Goal: Find specific page/section: Find specific page/section

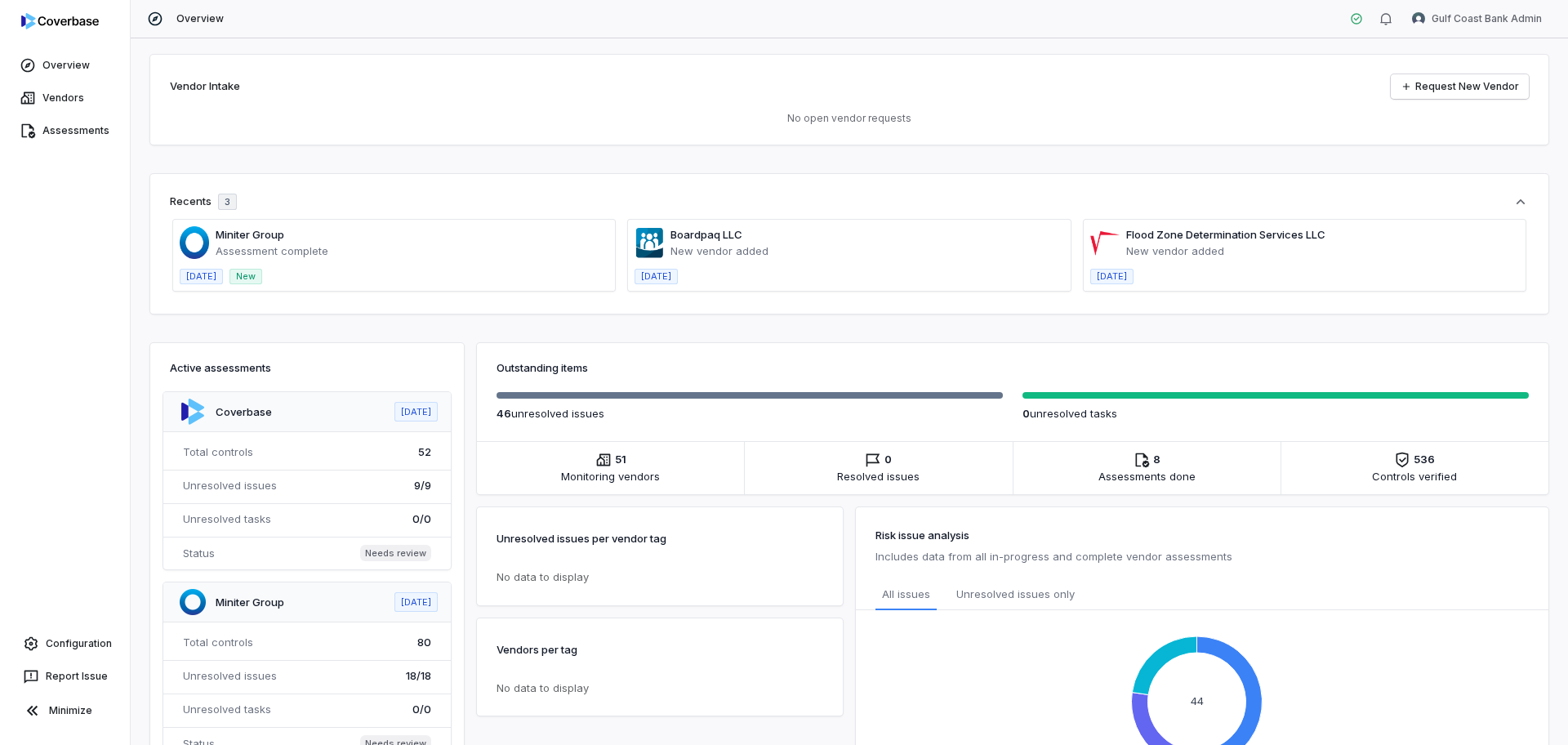
click at [425, 273] on span at bounding box center [394, 255] width 442 height 71
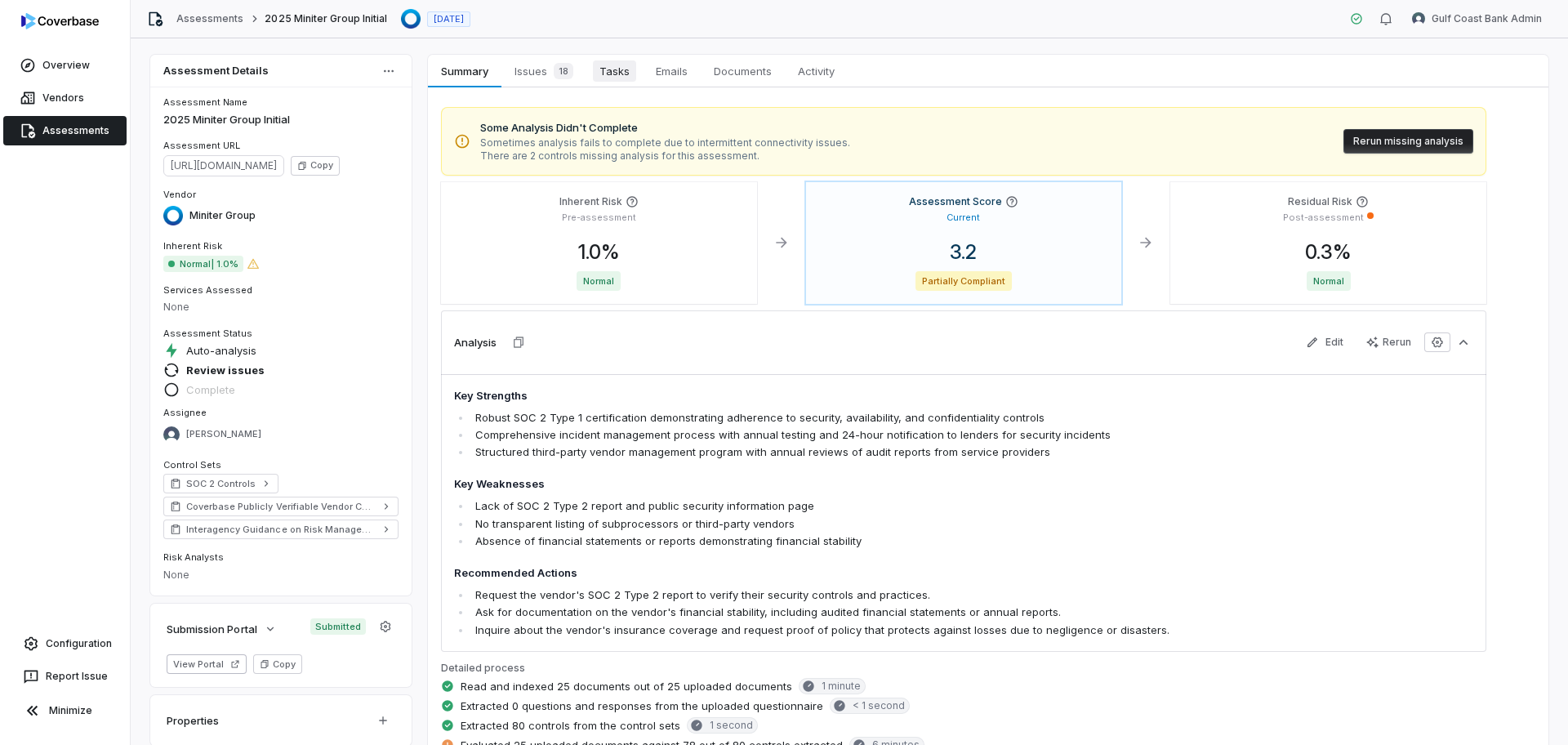
click at [640, 78] on link "Tasks Tasks" at bounding box center [614, 71] width 56 height 32
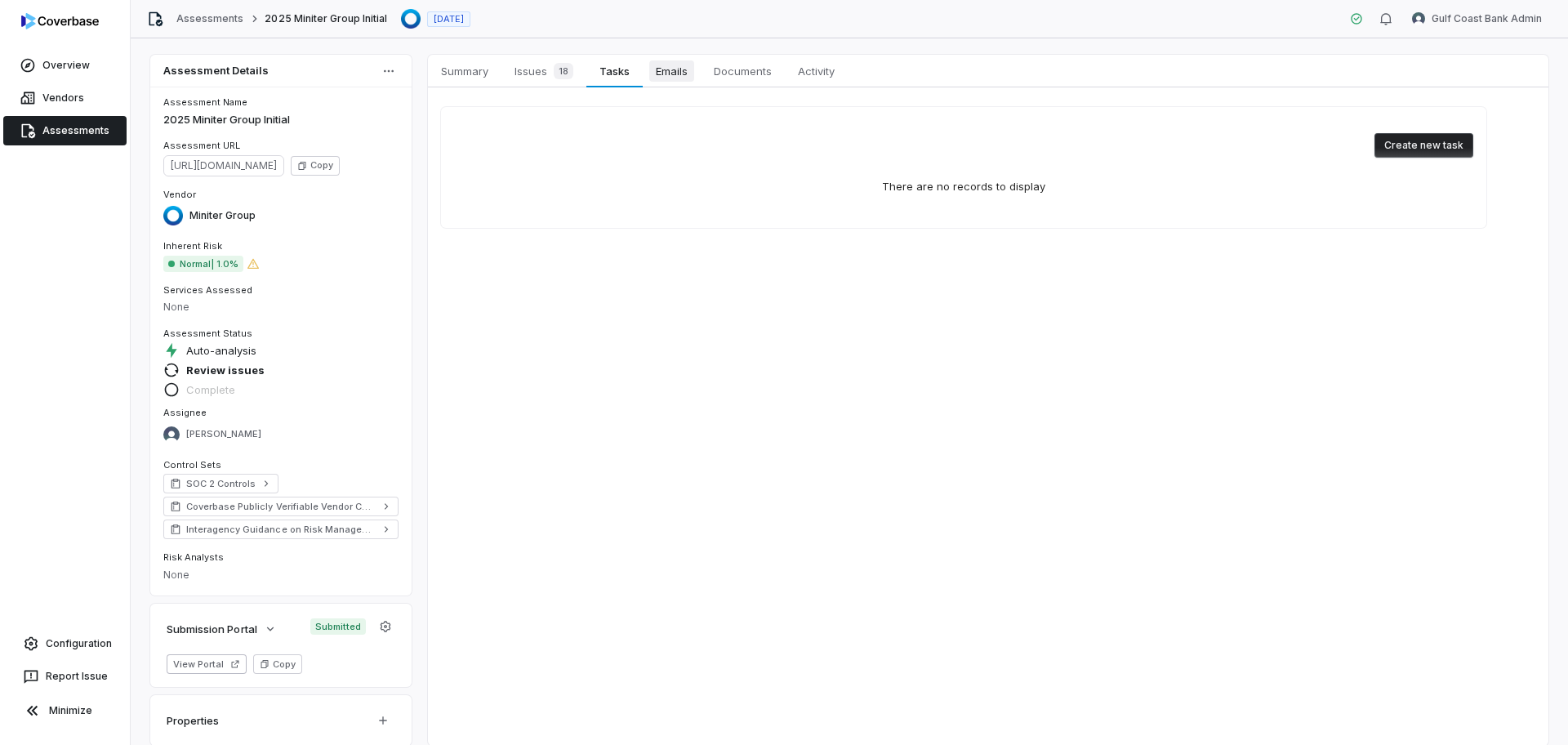
click at [661, 77] on span "Emails" at bounding box center [671, 71] width 45 height 21
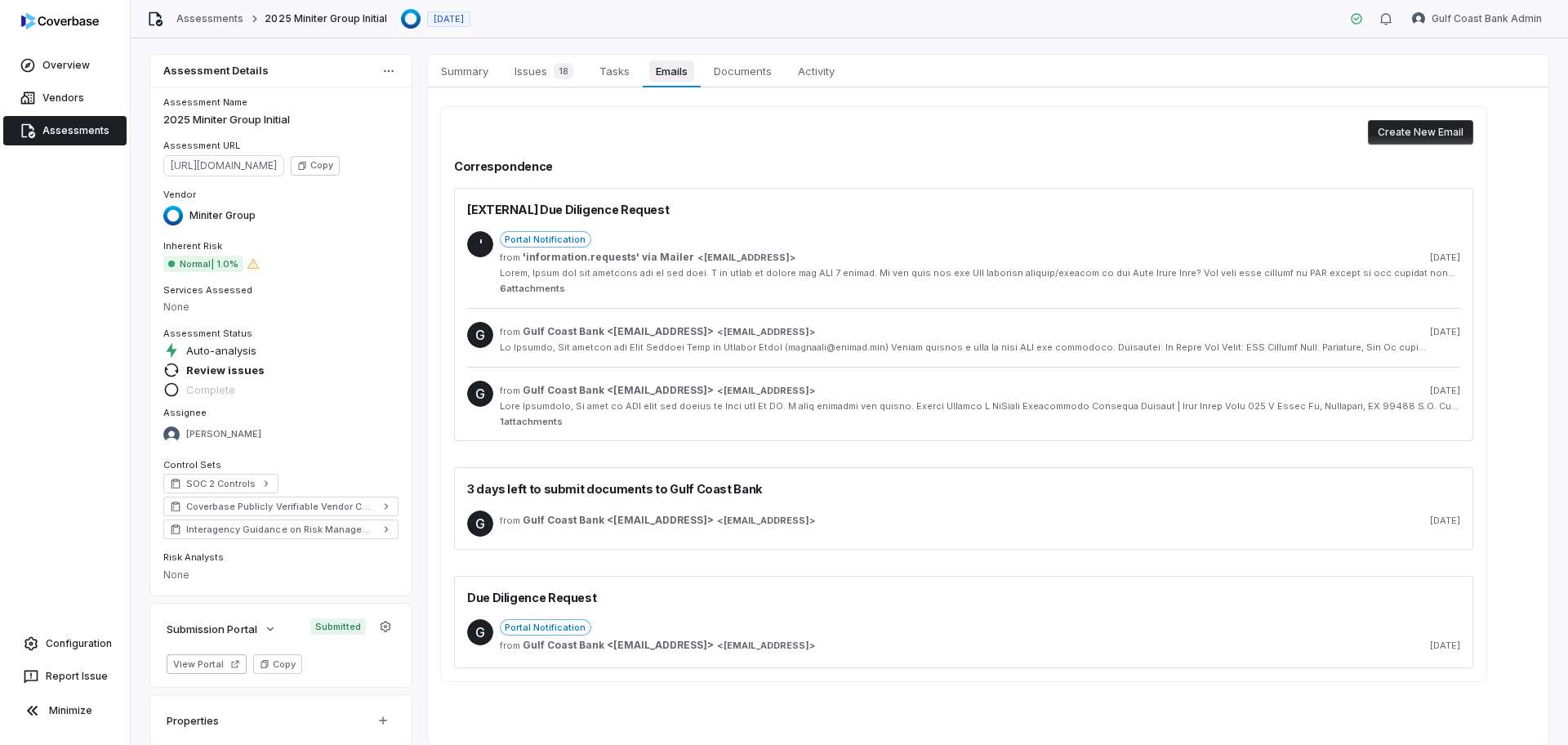
click at [700, 80] on link "Emails Emails" at bounding box center [671, 71] width 58 height 32
click at [753, 73] on span "Documents" at bounding box center [742, 71] width 71 height 21
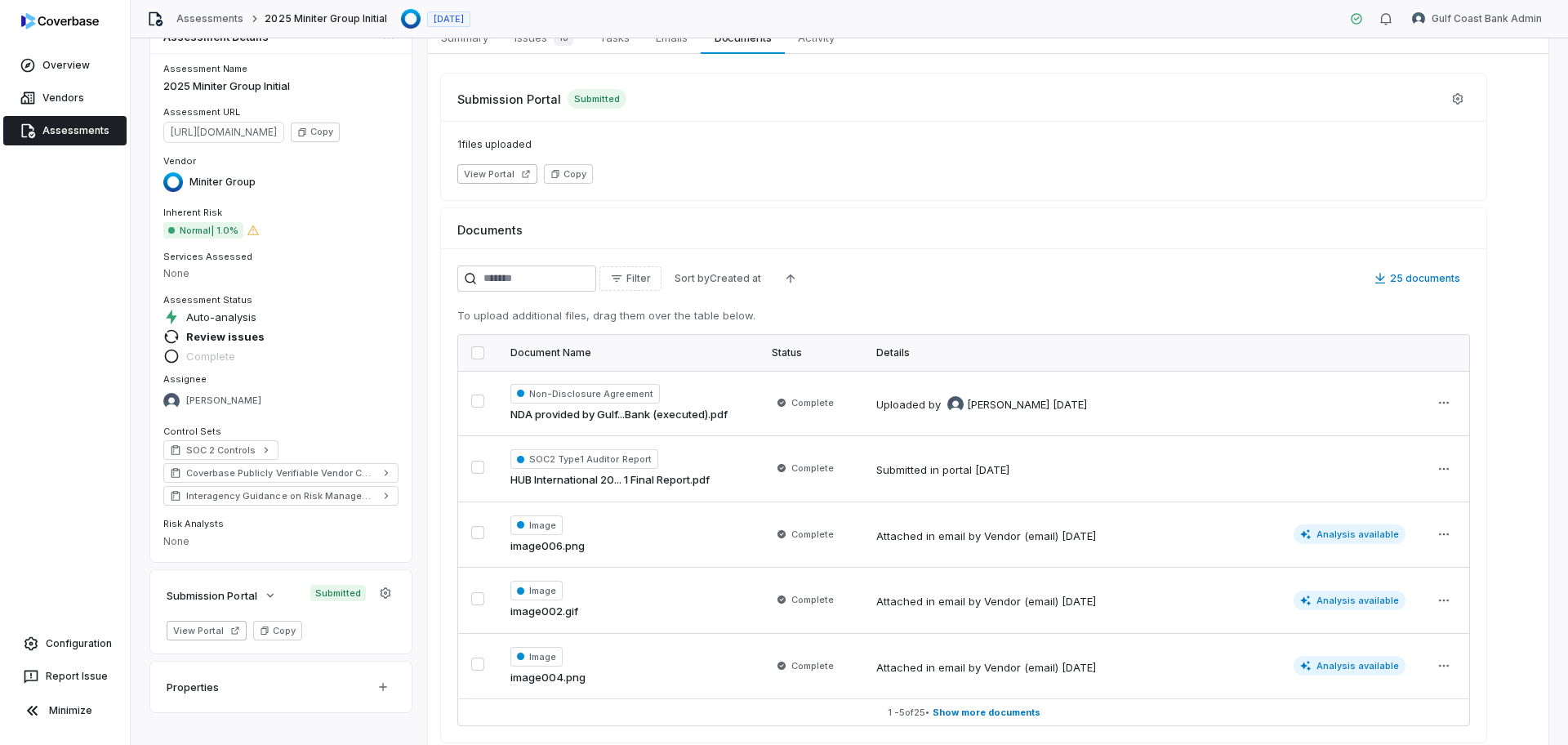
scroll to position [67, 0]
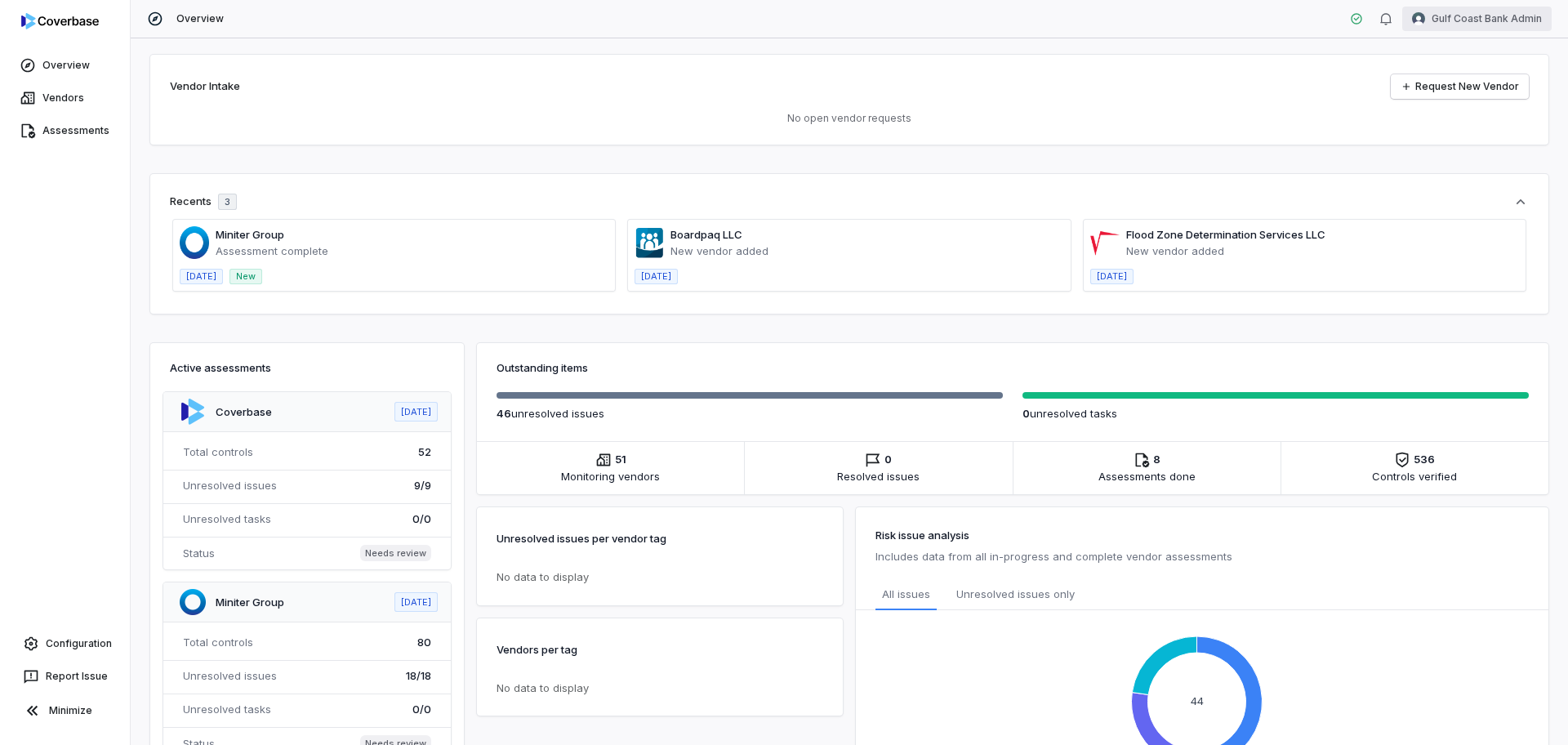
click at [1434, 11] on html "Overview Vendors Assessments Configuration Report Issue Minimize Overview Gulf …" at bounding box center [784, 372] width 1568 height 745
click at [1468, 145] on div "Log out" at bounding box center [1484, 151] width 125 height 27
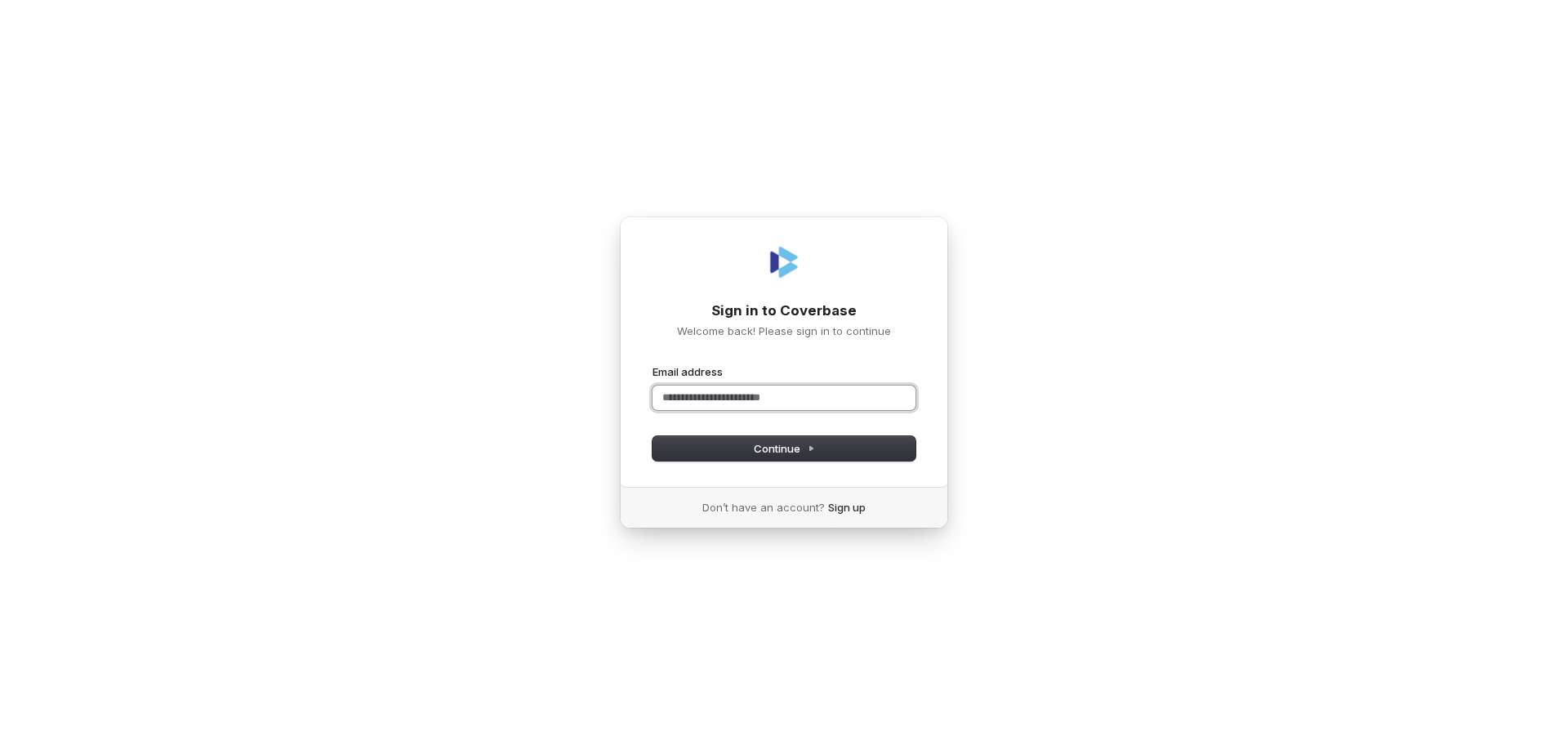
click at [678, 399] on input "Email address" at bounding box center [784, 398] width 263 height 25
type input "**********"
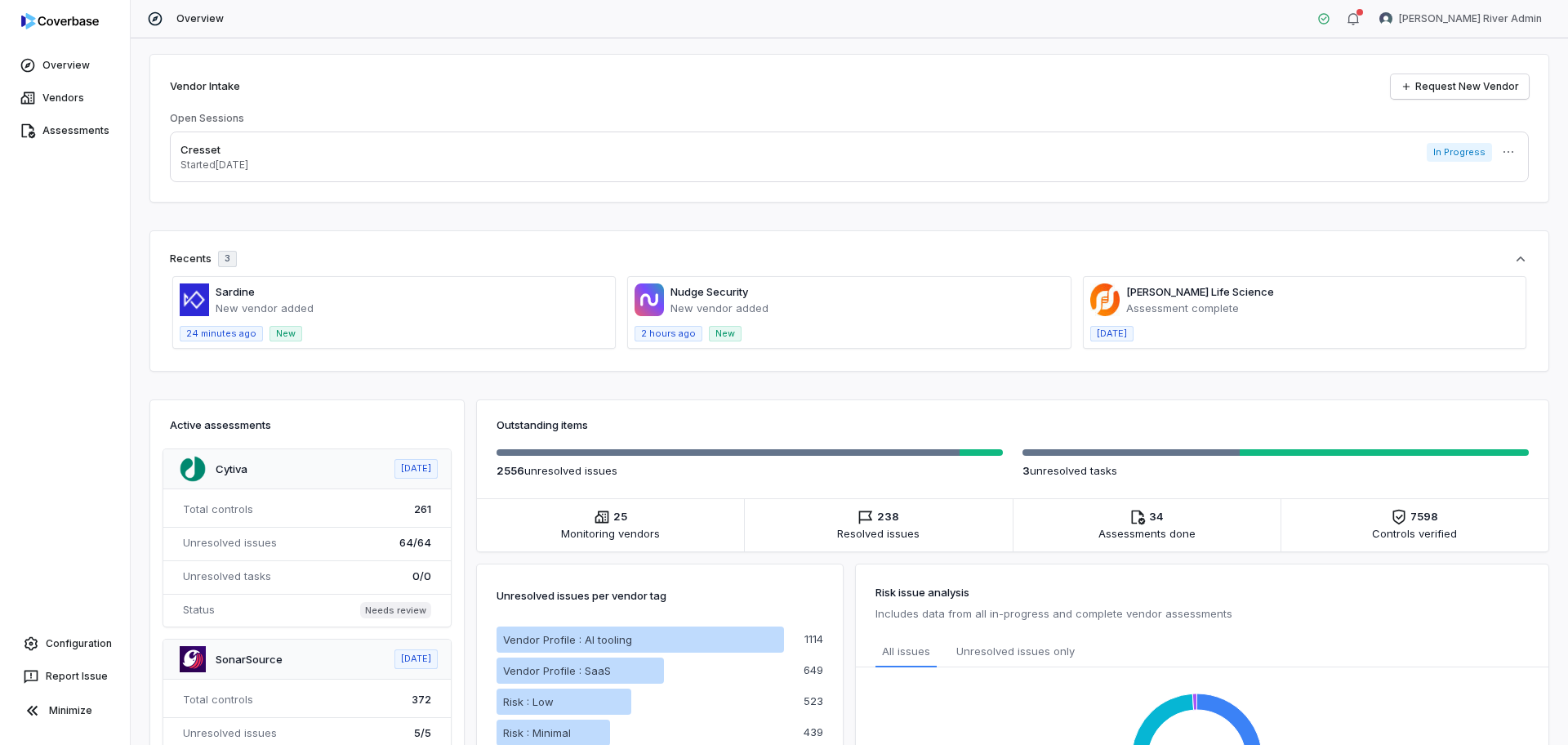
click at [48, 115] on div "Assessments" at bounding box center [64, 131] width 130 height 32
click at [53, 127] on link "Assessments" at bounding box center [64, 130] width 123 height 29
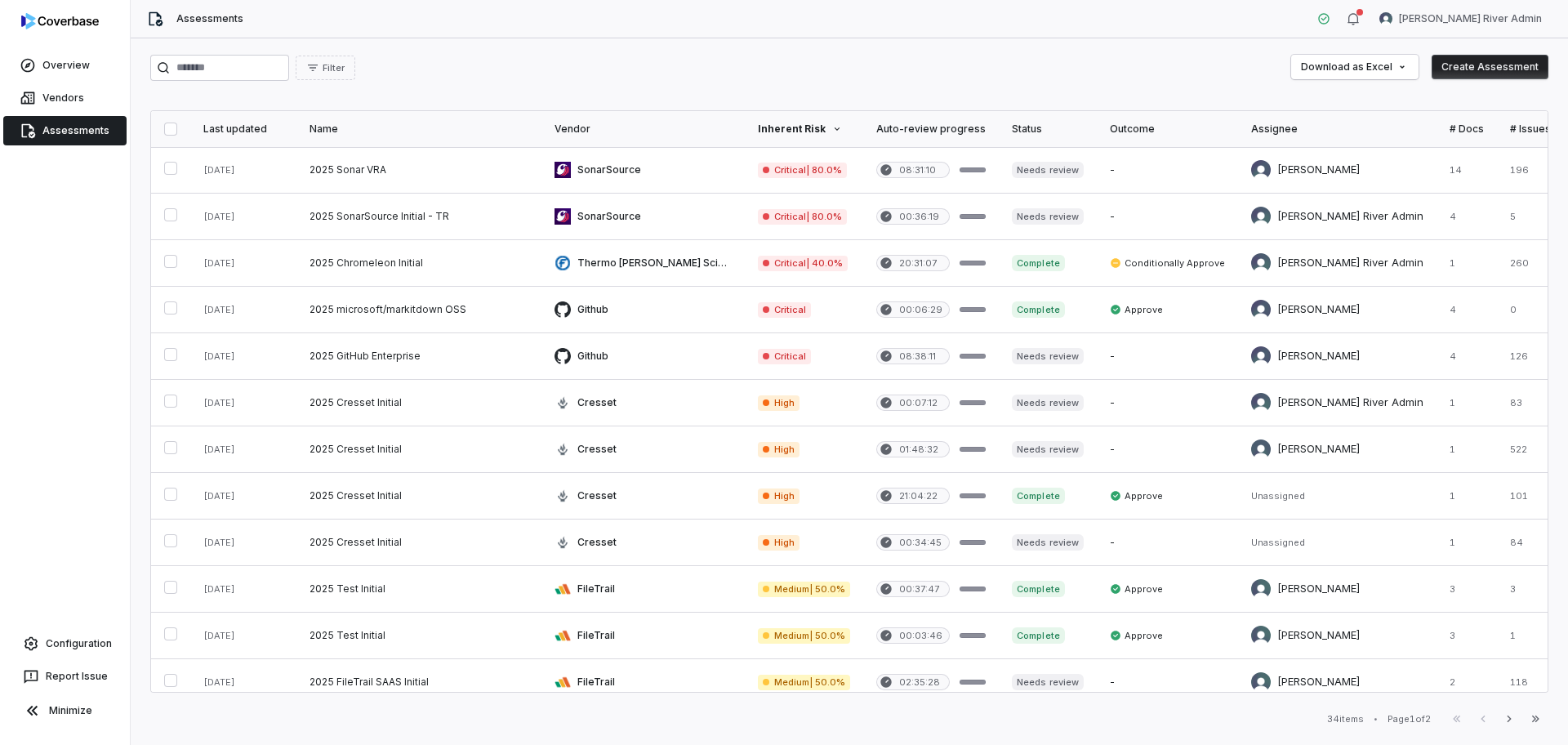
click at [1304, 126] on div at bounding box center [1309, 129] width 9 height 9
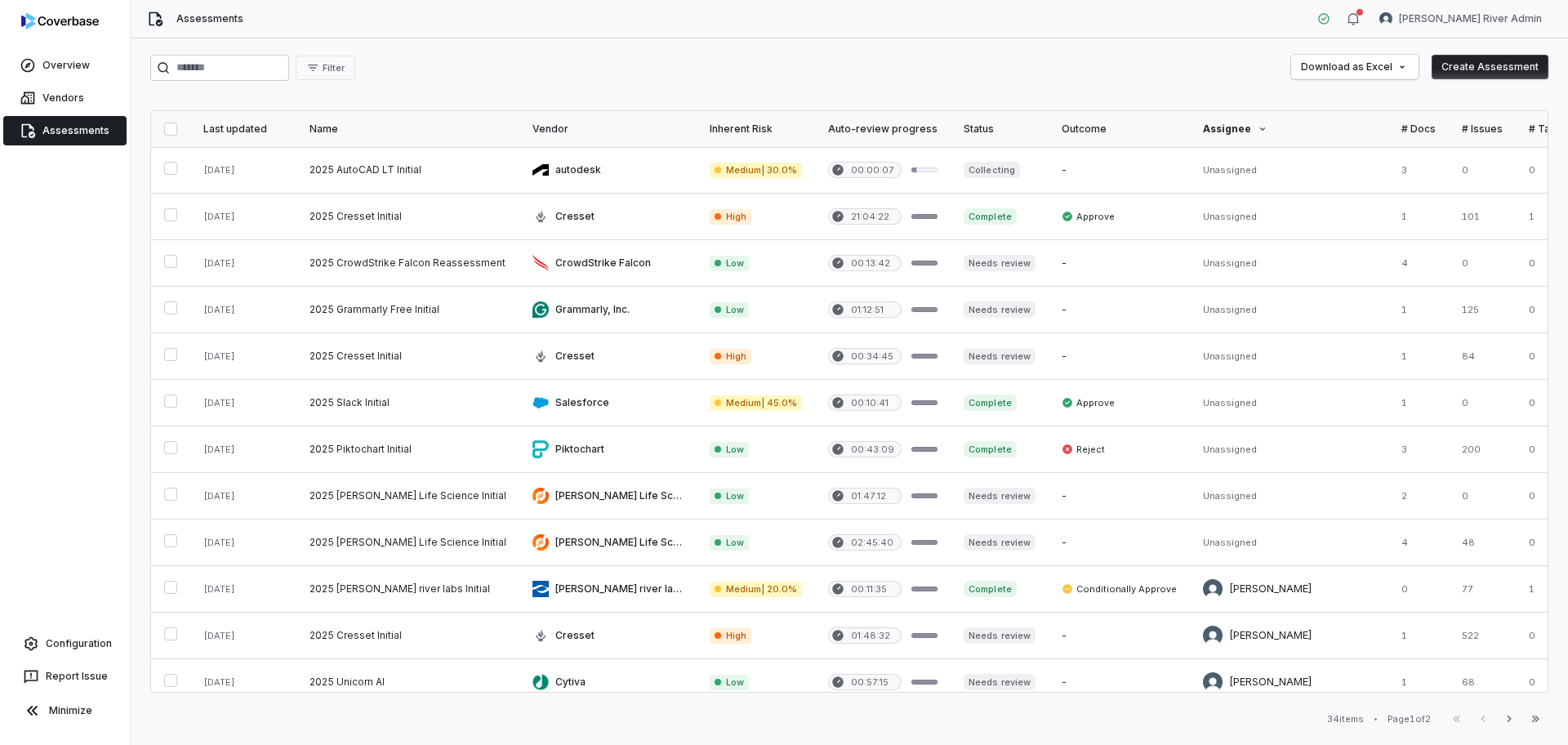
click at [1258, 124] on icon at bounding box center [1263, 129] width 9 height 9
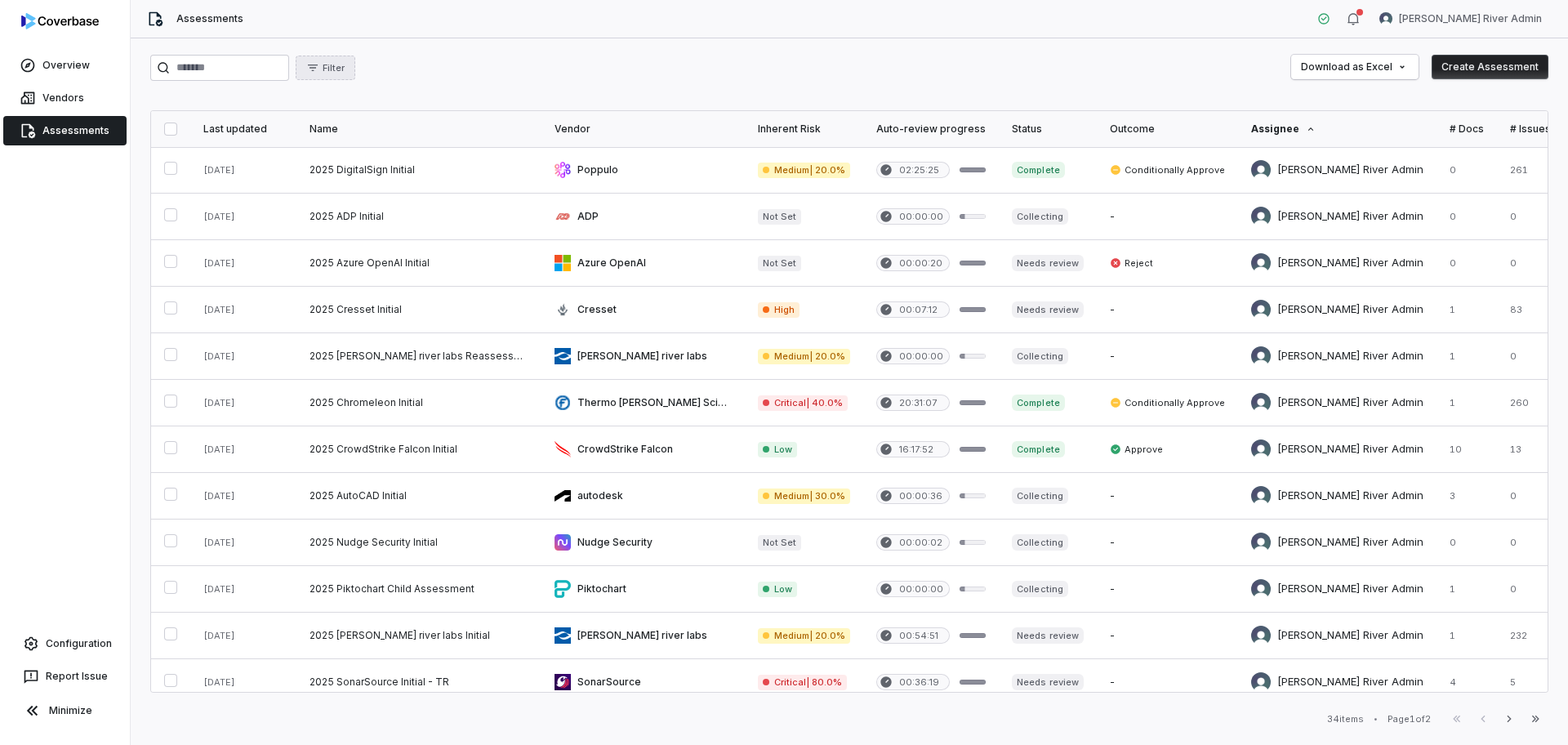
click at [356, 68] on button "Filter" at bounding box center [325, 68] width 60 height 25
click at [375, 173] on div "Assignee" at bounding box center [419, 170] width 156 height 27
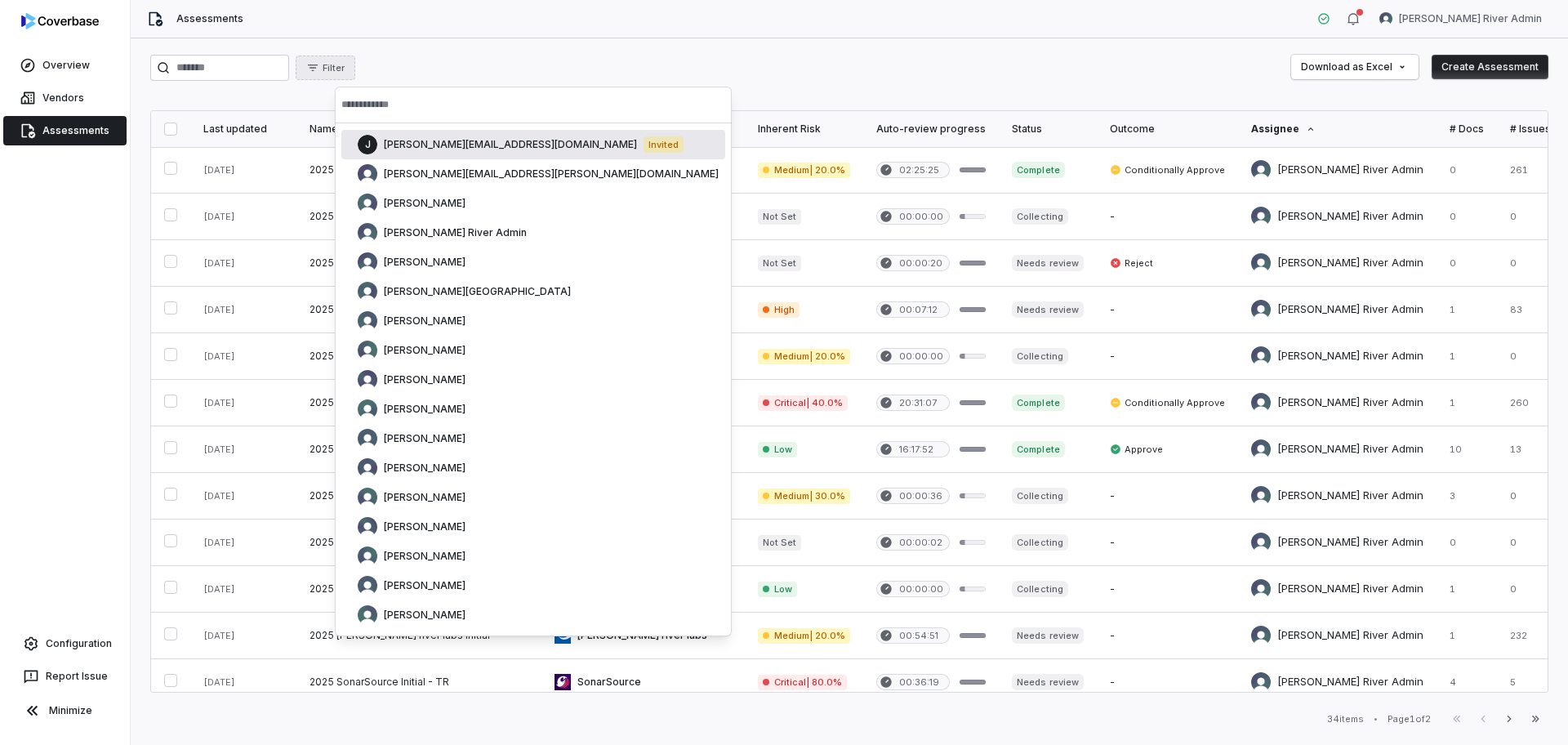
click at [393, 98] on input "text" at bounding box center [533, 104] width 384 height 36
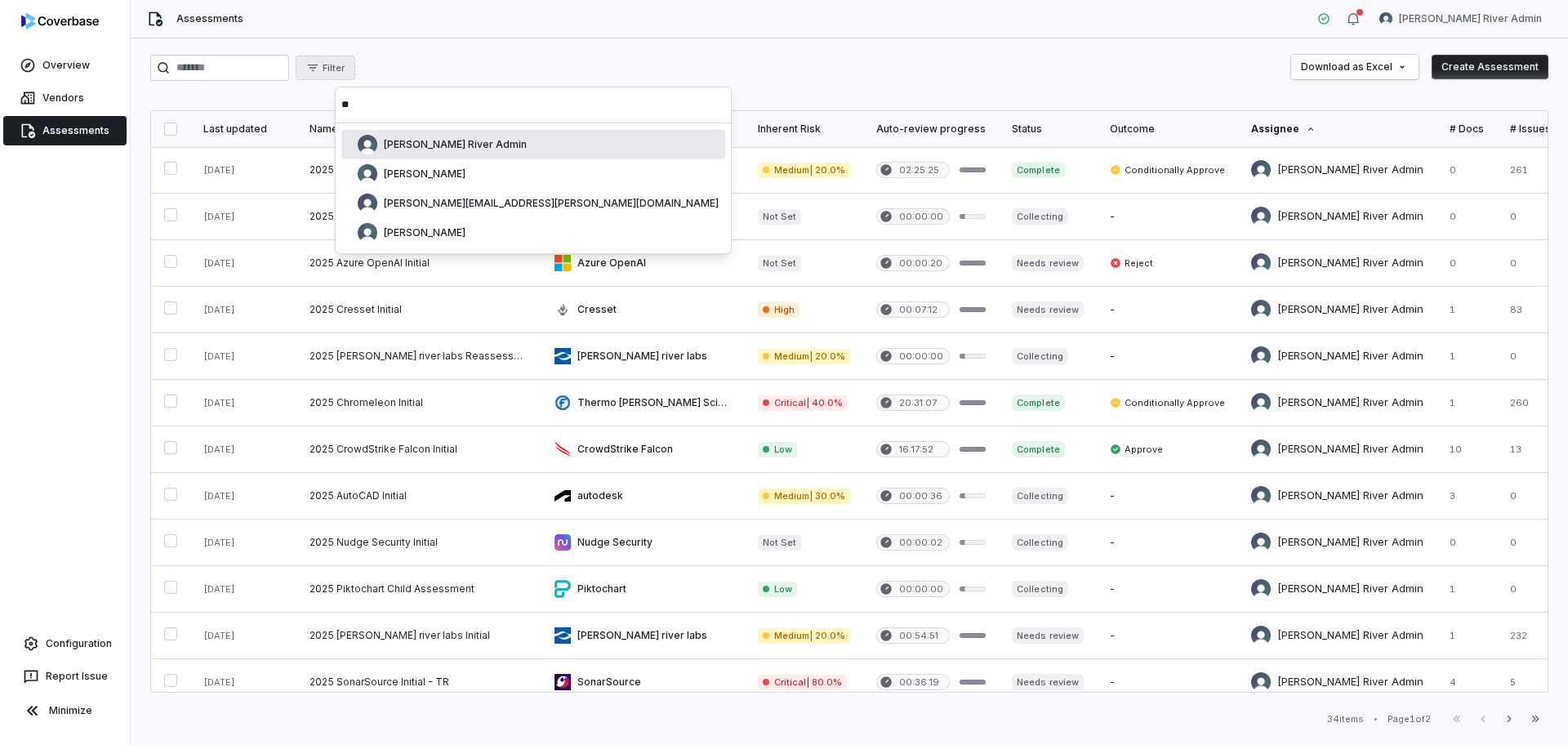
type input "**"
click at [394, 150] on span "[PERSON_NAME] River Admin" at bounding box center [455, 145] width 143 height 13
